Goal: Information Seeking & Learning: Learn about a topic

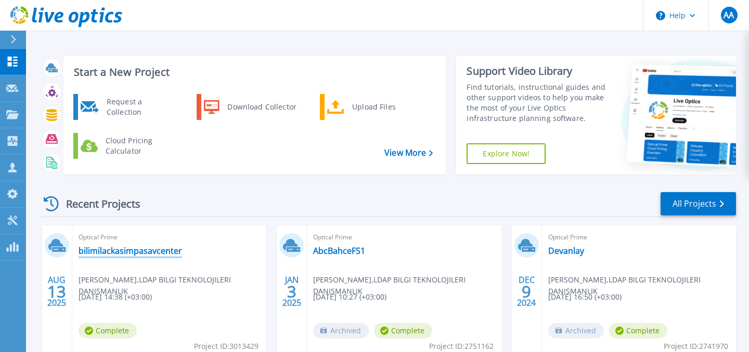
click at [156, 254] on link "bilimilackasimpasavcenter" at bounding box center [130, 251] width 103 height 10
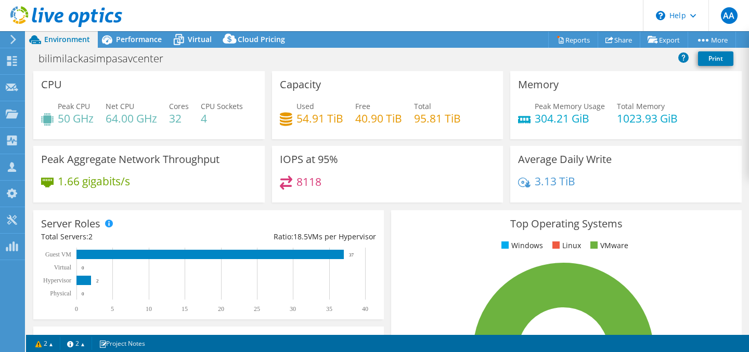
select select "EUFrankfurt"
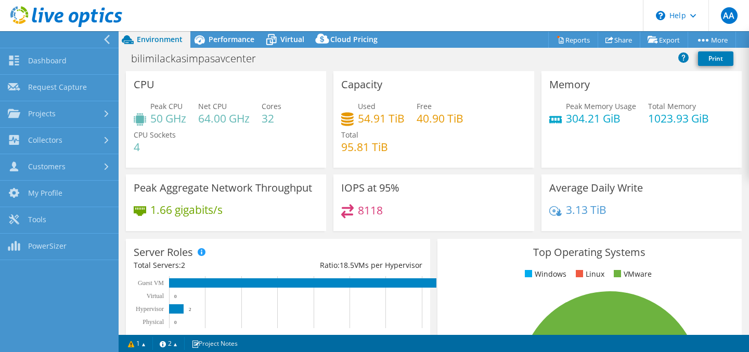
click at [102, 39] on div at bounding box center [56, 39] width 119 height 17
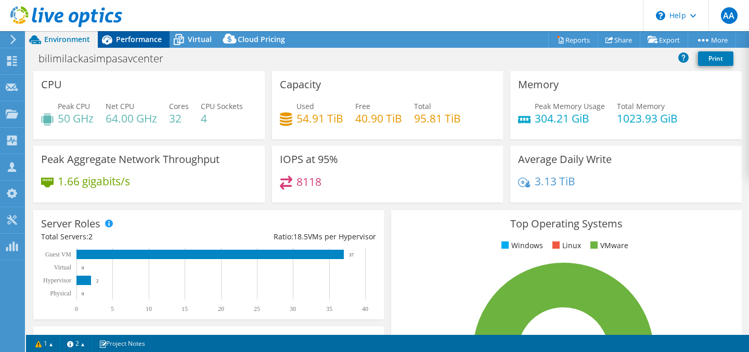
click at [130, 41] on span "Performance" at bounding box center [139, 39] width 46 height 10
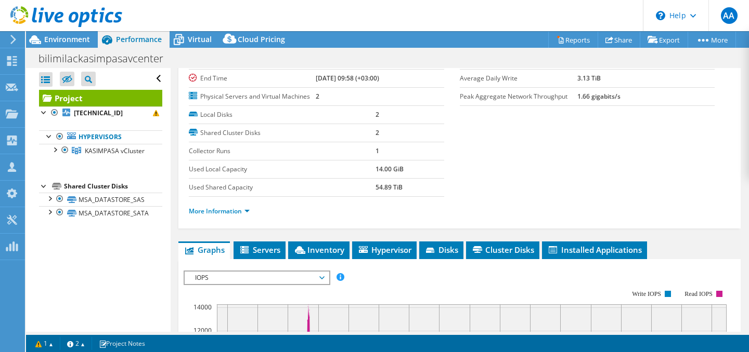
scroll to position [104, 0]
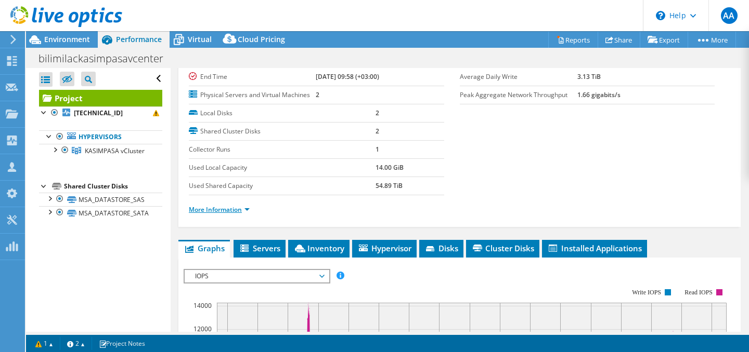
click at [249, 210] on link "More Information" at bounding box center [219, 209] width 61 height 9
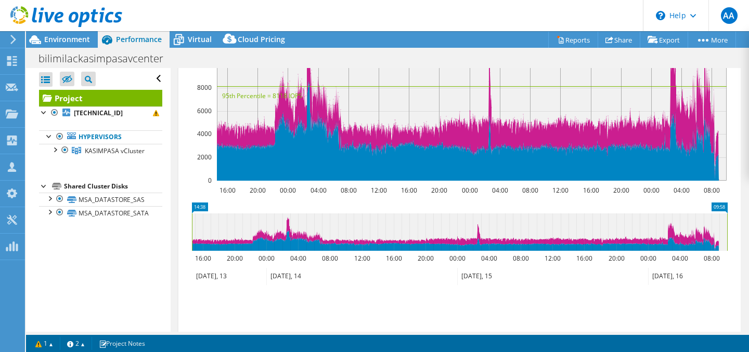
scroll to position [581, 0]
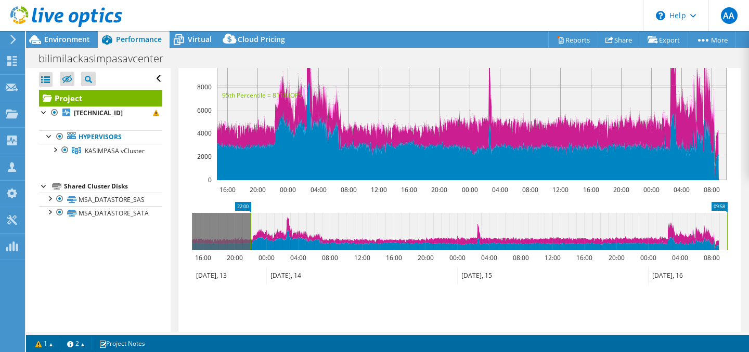
drag, startPoint x: 192, startPoint y: 220, endPoint x: 251, endPoint y: 240, distance: 62.0
click at [251, 240] on rect at bounding box center [251, 231] width 4 height 37
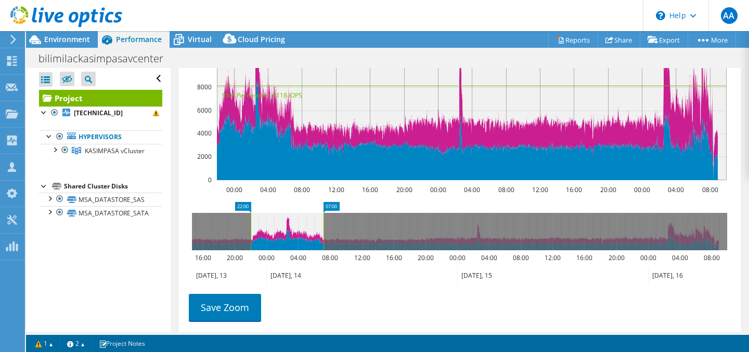
drag, startPoint x: 727, startPoint y: 223, endPoint x: 324, endPoint y: 233, distance: 403.6
click at [324, 233] on rect at bounding box center [323, 231] width 4 height 37
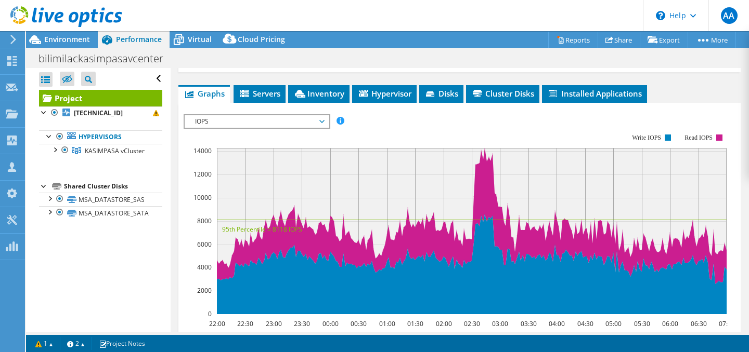
scroll to position [488, 0]
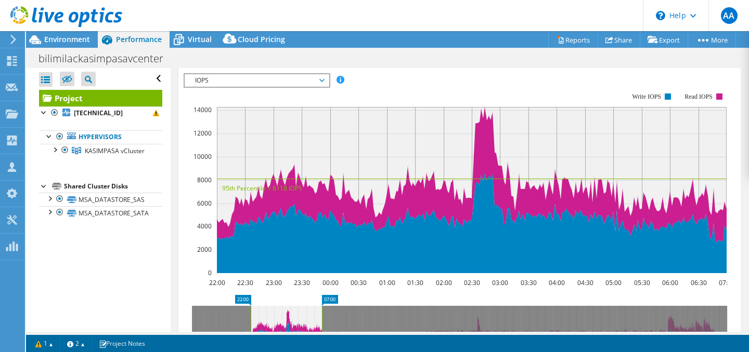
click at [305, 83] on span "IOPS" at bounding box center [257, 80] width 134 height 12
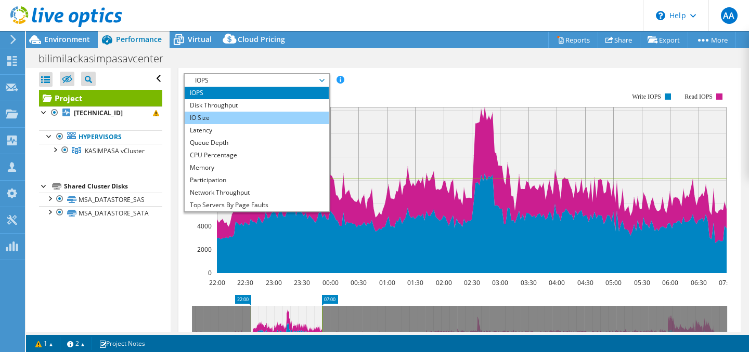
click at [272, 115] on li "IO Size" at bounding box center [257, 118] width 144 height 12
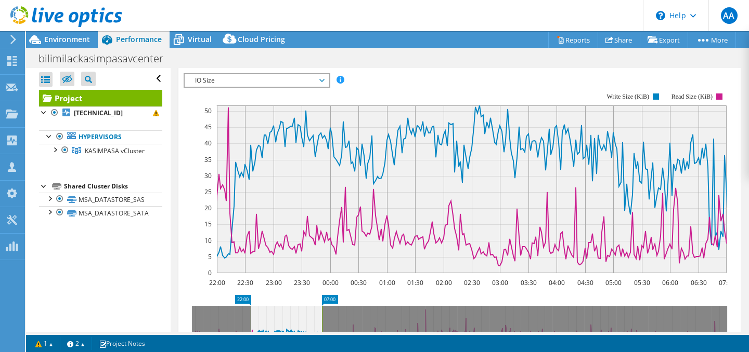
click at [201, 77] on span "IO Size" at bounding box center [257, 80] width 134 height 12
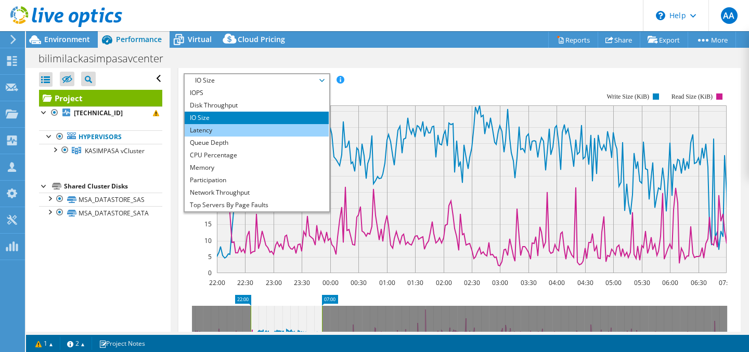
click at [210, 127] on li "Latency" at bounding box center [257, 130] width 144 height 12
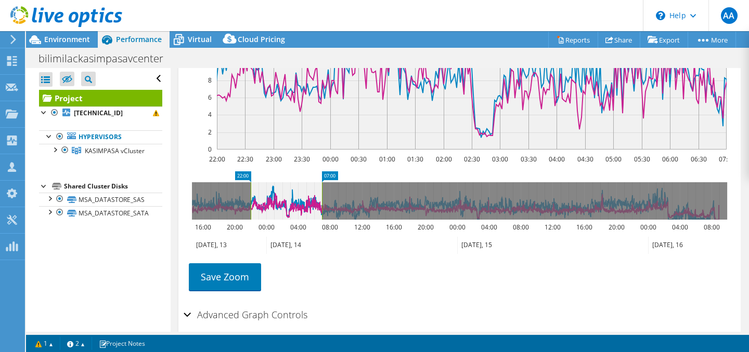
scroll to position [618, 0]
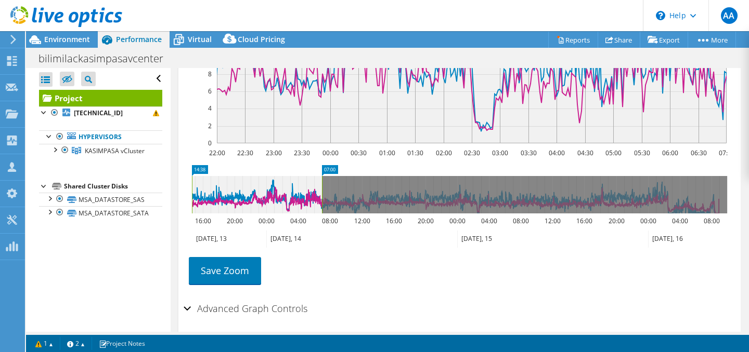
drag, startPoint x: 249, startPoint y: 175, endPoint x: 125, endPoint y: 176, distance: 124.3
click at [125, 176] on div "Open All Close All Hide Excluded Nodes Project Tree Filter" at bounding box center [387, 200] width 723 height 264
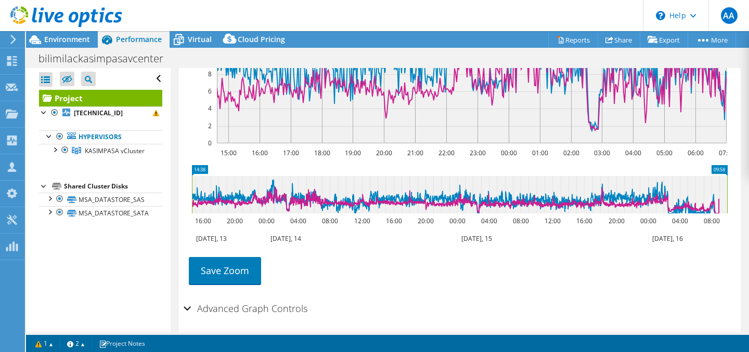
drag, startPoint x: 322, startPoint y: 181, endPoint x: 748, endPoint y: 220, distance: 427.6
click at [748, 220] on article "Project Details Prepared for: [PERSON_NAME], [EMAIL_ADDRESS][DOMAIN_NAME] Accou…" at bounding box center [460, 200] width 578 height 264
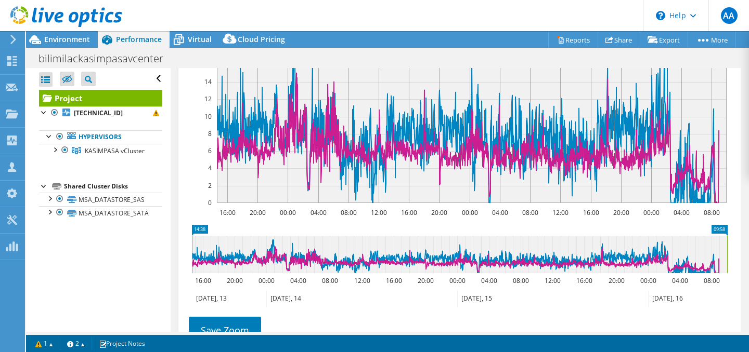
scroll to position [0, 0]
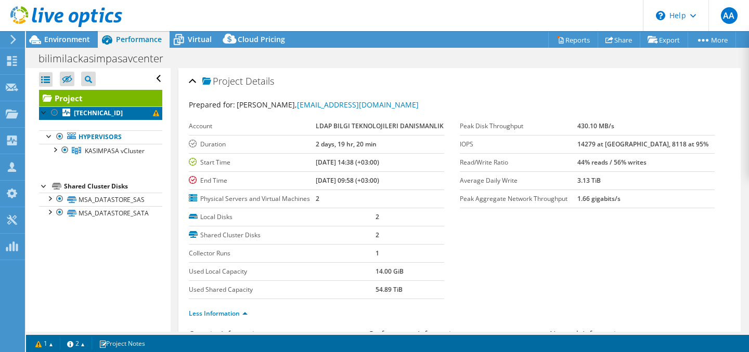
click at [95, 115] on b "[TECHNICAL_ID]" at bounding box center [98, 113] width 49 height 9
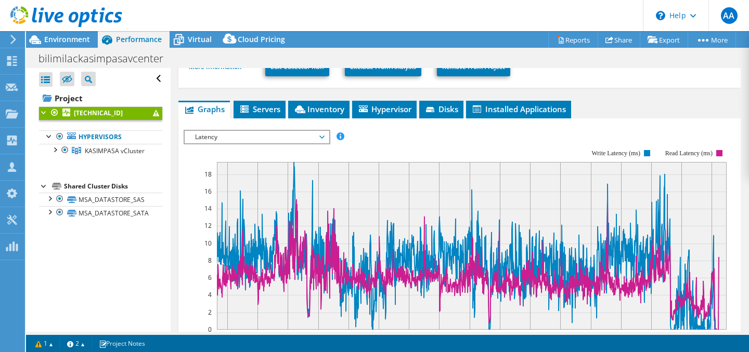
scroll to position [220, 0]
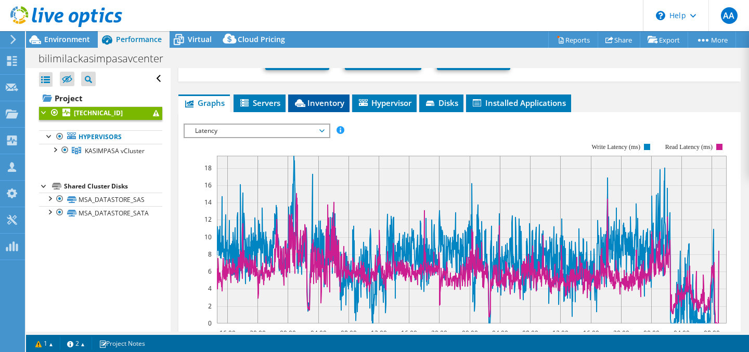
click at [319, 103] on span "Inventory" at bounding box center [318, 103] width 51 height 10
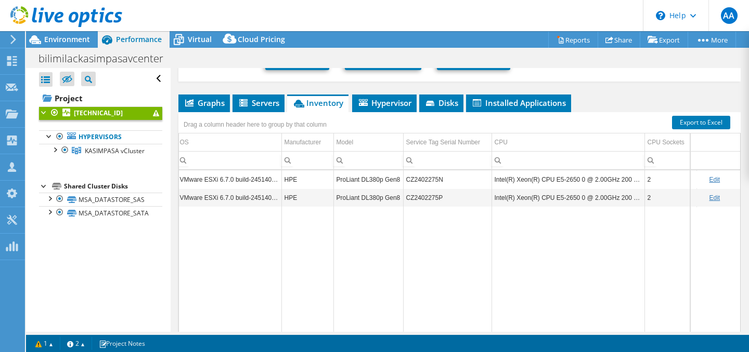
scroll to position [0, 0]
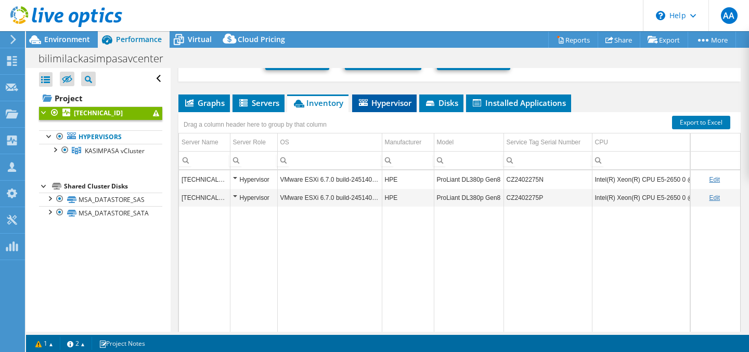
click at [398, 100] on span "Hypervisor" at bounding box center [384, 103] width 54 height 10
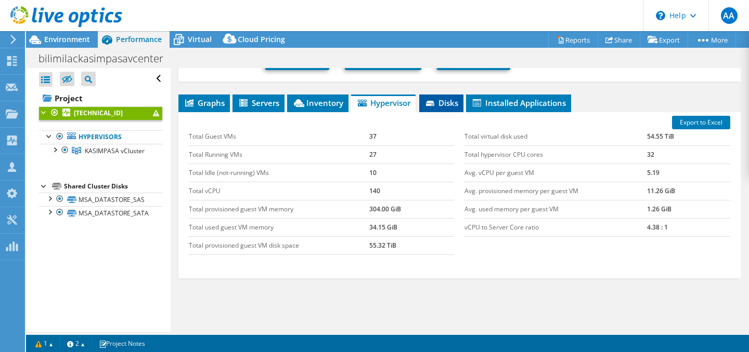
click at [450, 106] on span "Disks" at bounding box center [441, 103] width 34 height 10
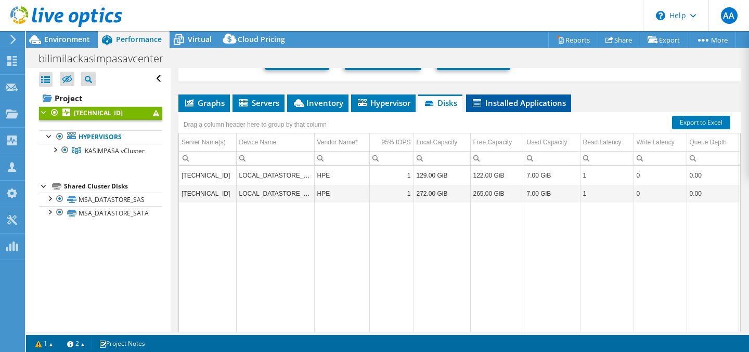
click at [491, 102] on span "Installed Applications" at bounding box center [518, 103] width 95 height 10
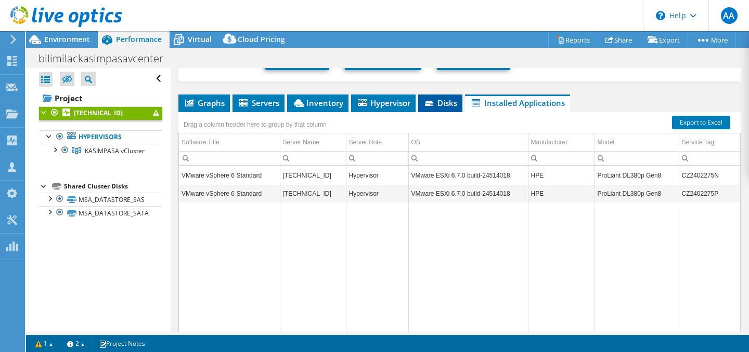
click at [440, 106] on span "Disks" at bounding box center [440, 103] width 34 height 10
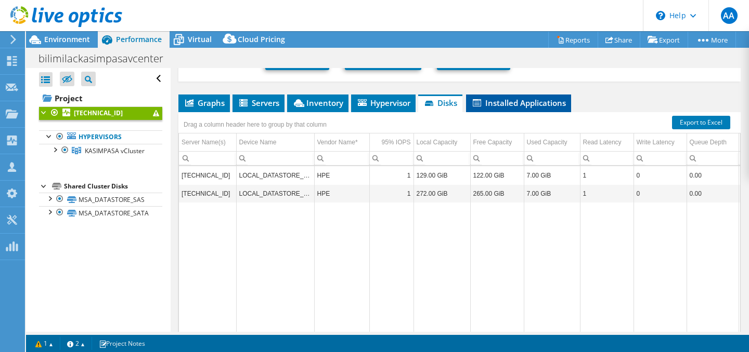
click at [492, 106] on span "Installed Applications" at bounding box center [518, 103] width 95 height 10
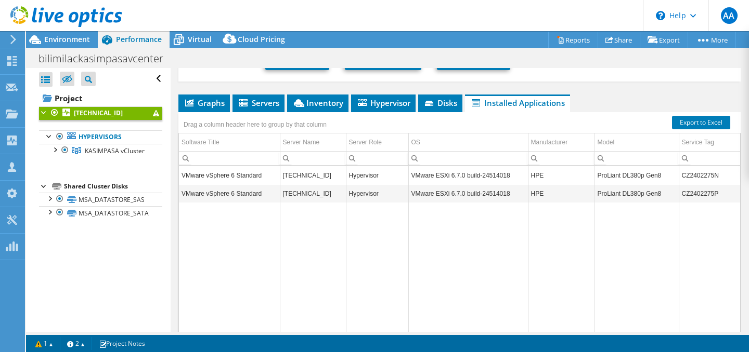
click at [202, 92] on div "[TECHNICAL_ID] Details Duration 2 days, 19 hr, 20 min Start Time [DATE] 14:38 (…" at bounding box center [460, 110] width 578 height 525
click at [202, 101] on span "Graphs" at bounding box center [204, 103] width 41 height 10
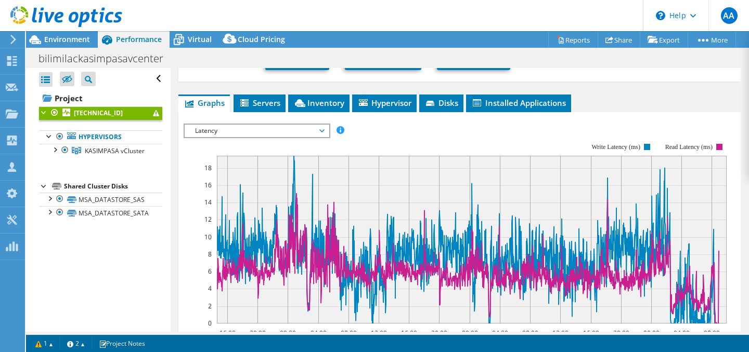
click at [277, 130] on span "Latency" at bounding box center [257, 131] width 134 height 12
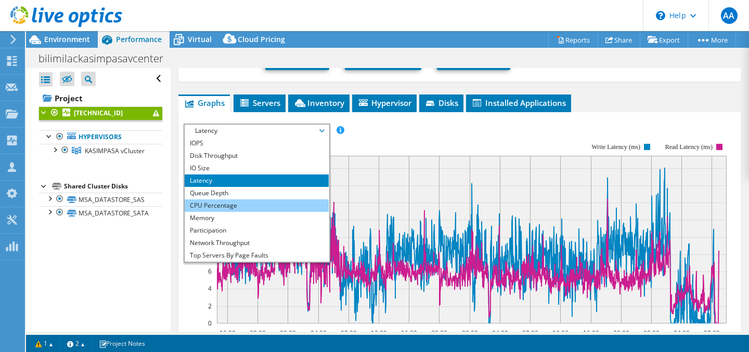
click at [262, 201] on li "CPU Percentage" at bounding box center [257, 206] width 144 height 12
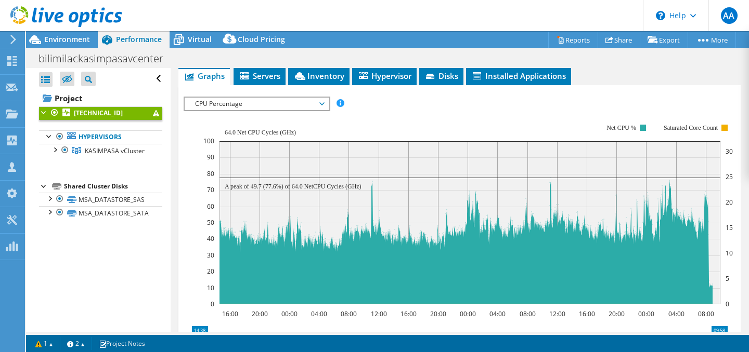
scroll to position [253, 0]
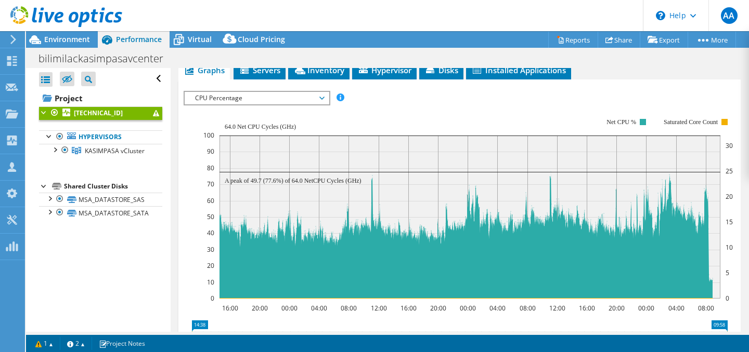
click at [232, 96] on span "CPU Percentage" at bounding box center [257, 98] width 134 height 12
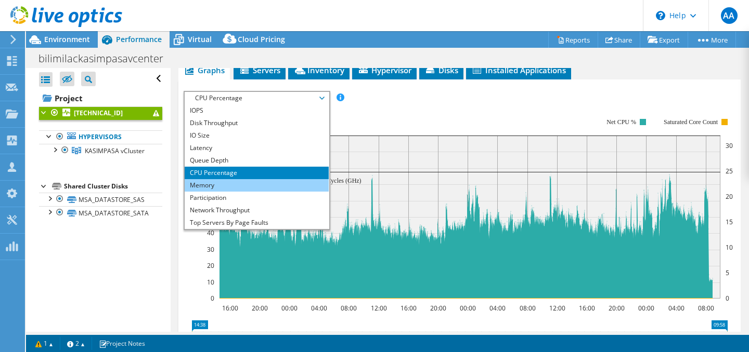
click at [239, 179] on li "Memory" at bounding box center [257, 185] width 144 height 12
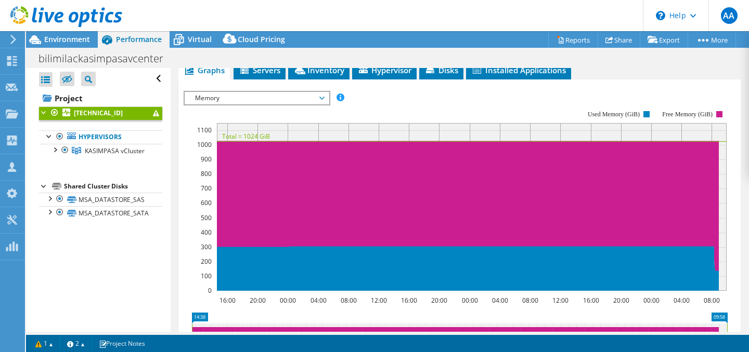
click at [246, 99] on span "Memory" at bounding box center [257, 98] width 134 height 12
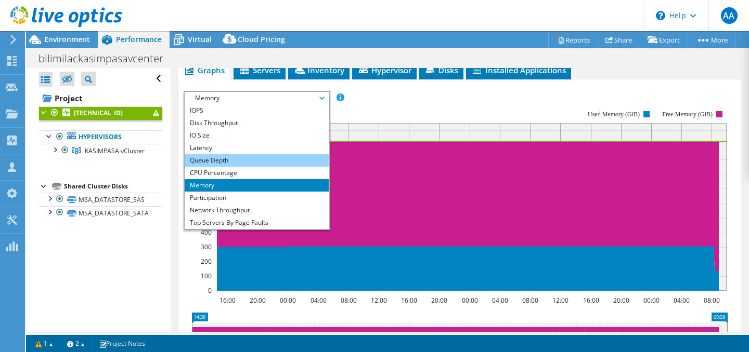
click at [245, 160] on li "Queue Depth" at bounding box center [257, 160] width 144 height 12
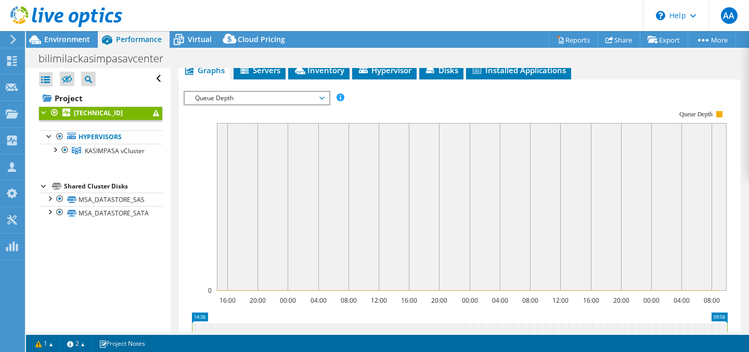
click at [258, 95] on span "Queue Depth" at bounding box center [257, 98] width 134 height 12
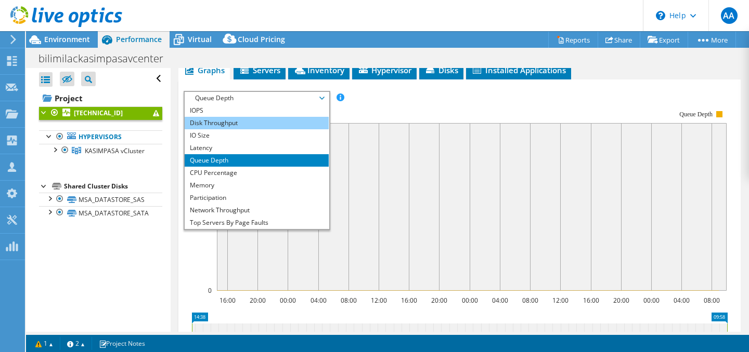
click at [255, 125] on li "Disk Throughput" at bounding box center [257, 123] width 144 height 12
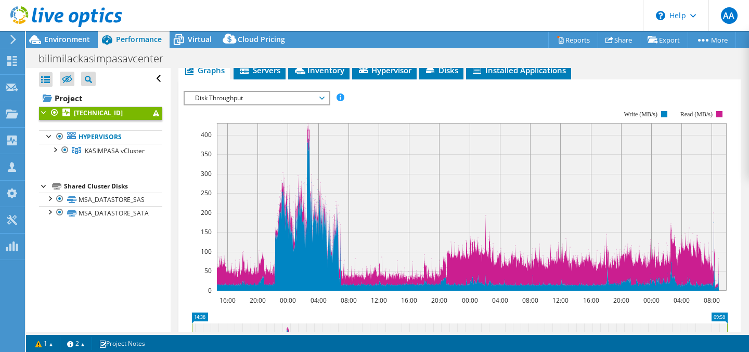
click at [280, 99] on span "Disk Throughput" at bounding box center [257, 98] width 134 height 12
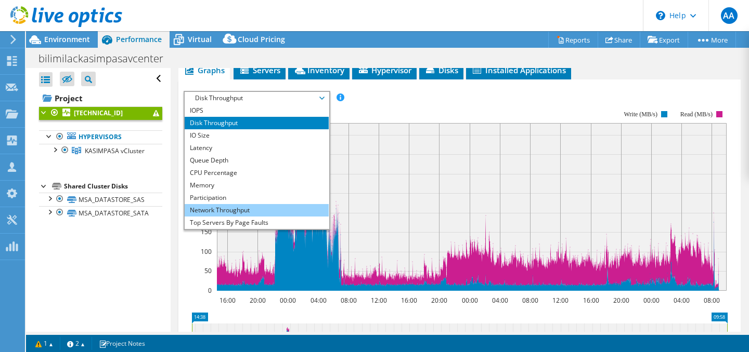
click at [275, 207] on li "Network Throughput" at bounding box center [257, 210] width 144 height 12
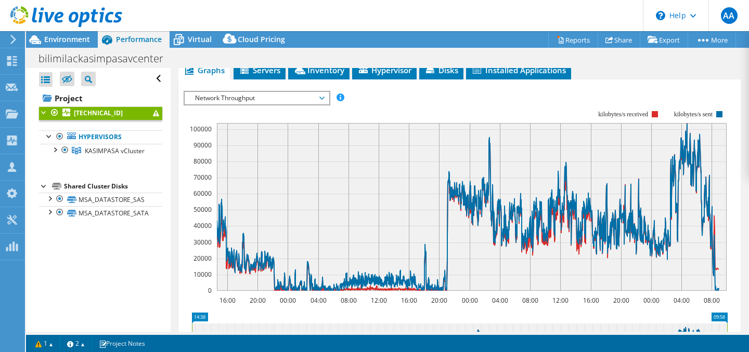
click at [272, 94] on span "Network Throughput" at bounding box center [257, 98] width 134 height 12
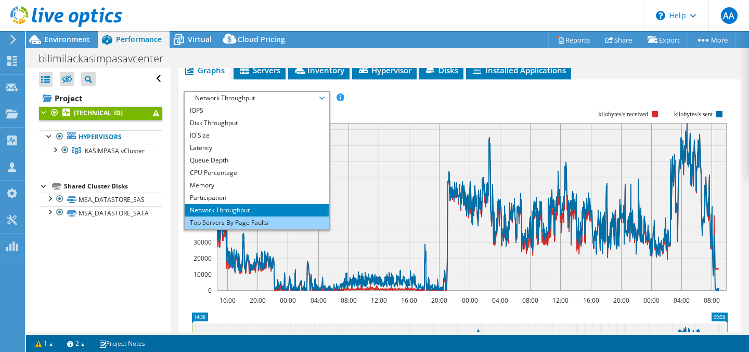
click at [253, 223] on li "Top Servers By Page Faults" at bounding box center [257, 223] width 144 height 12
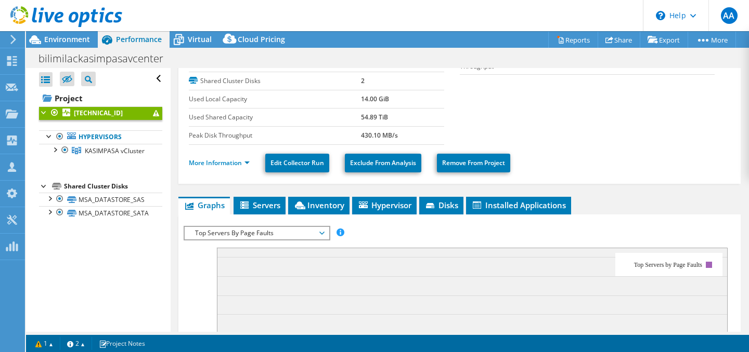
scroll to position [0, 0]
